Goal: Browse casually: Explore the website without a specific task or goal

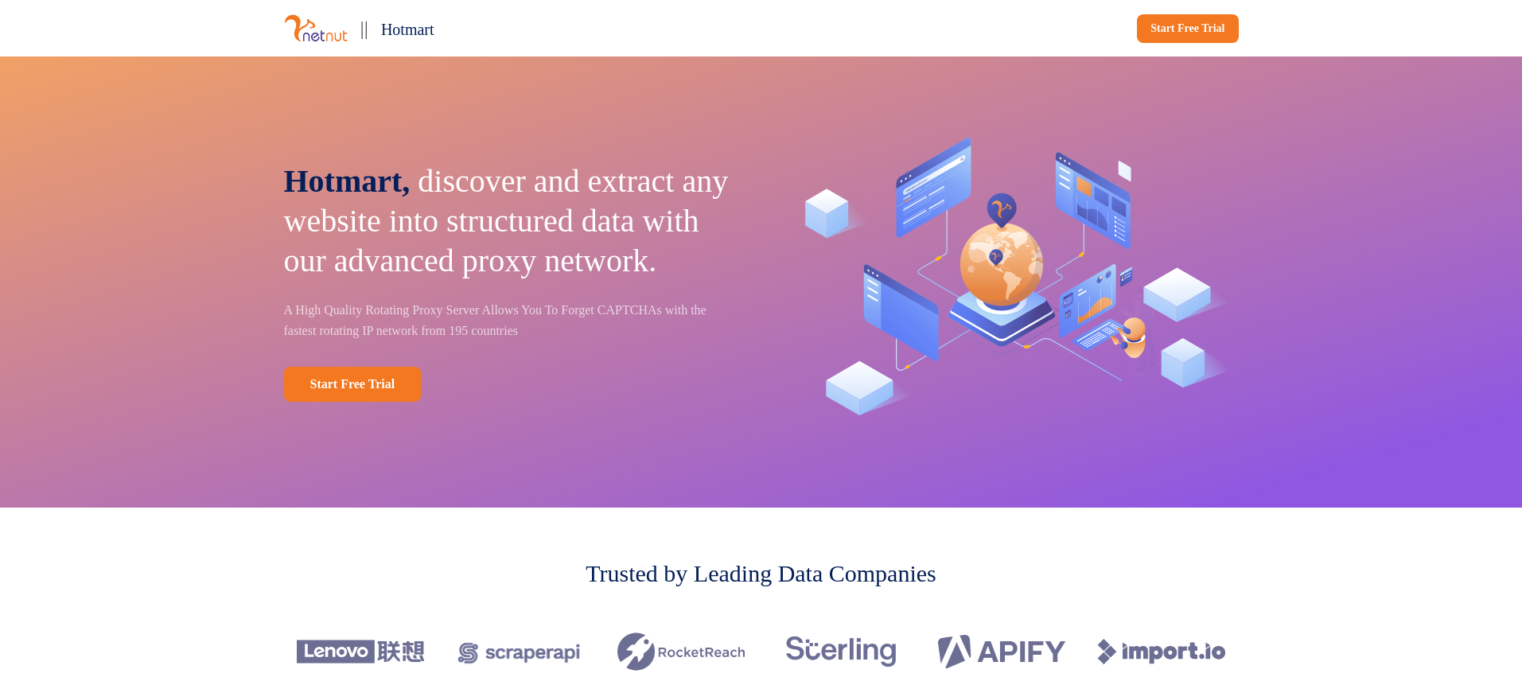
click at [363, 165] on span "Hotmart," at bounding box center [347, 181] width 126 height 36
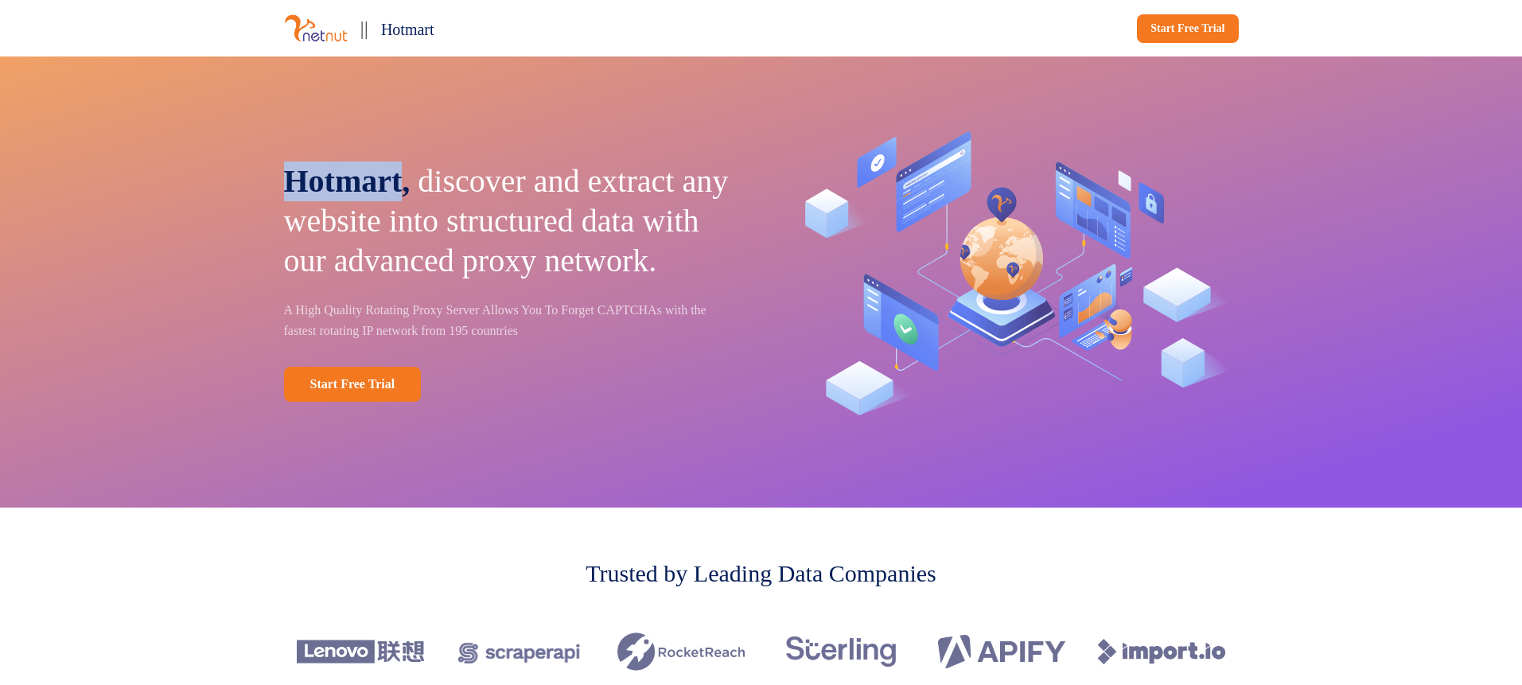
click at [363, 165] on span "Hotmart," at bounding box center [347, 181] width 126 height 36
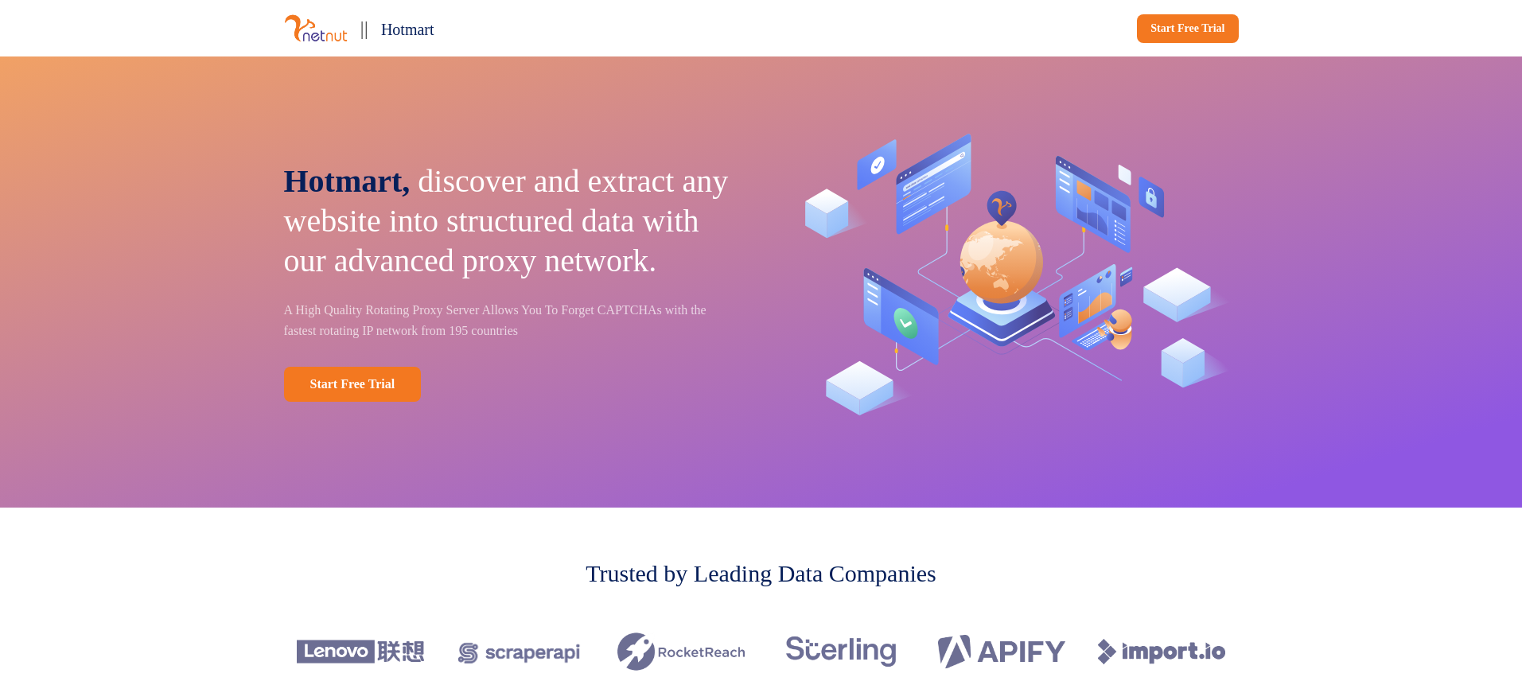
click at [363, 165] on span "Hotmart," at bounding box center [347, 181] width 126 height 36
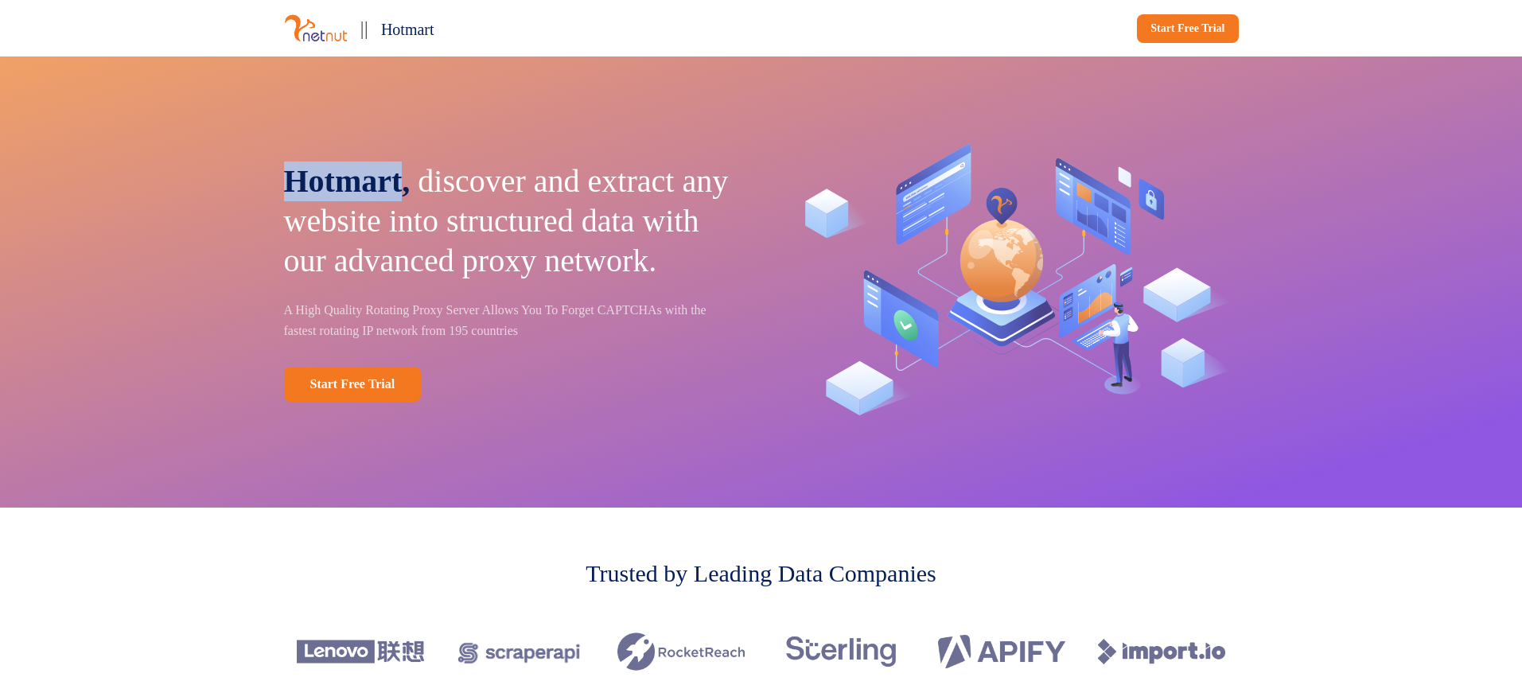
click at [363, 165] on span "Hotmart," at bounding box center [347, 181] width 126 height 36
click at [816, 270] on img at bounding box center [1011, 282] width 455 height 324
